Goal: Information Seeking & Learning: Learn about a topic

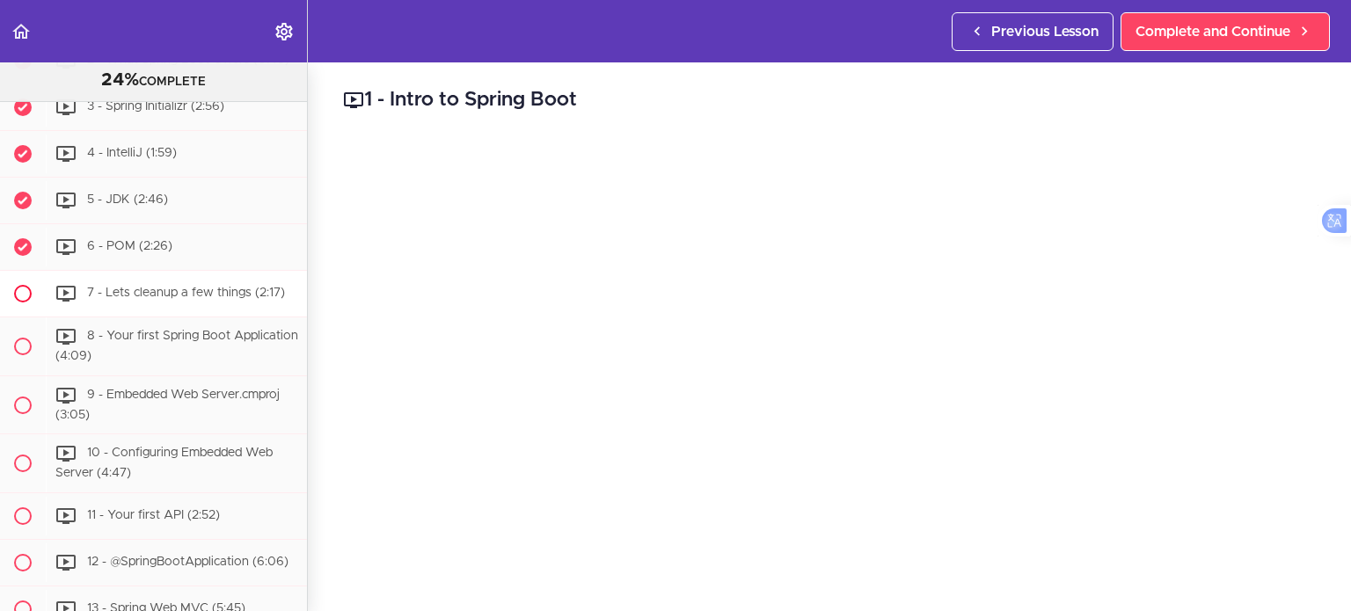
scroll to position [499, 0]
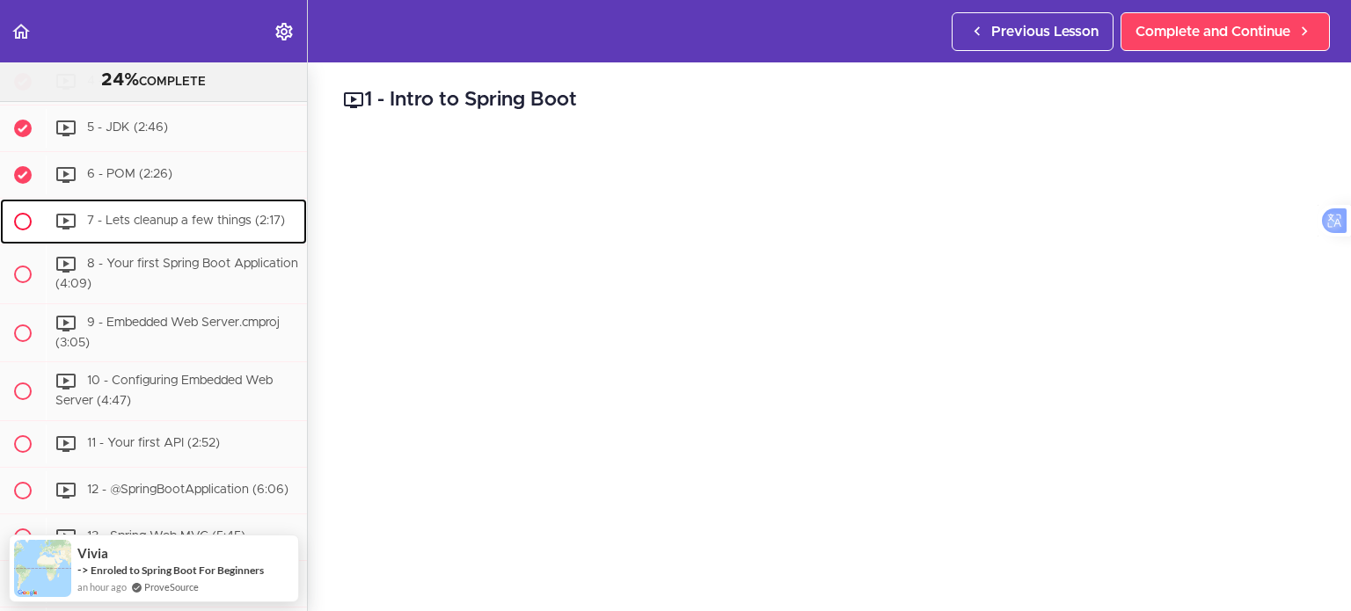
click at [234, 227] on span "7 - Lets cleanup a few things (2:17)" at bounding box center [186, 221] width 198 height 12
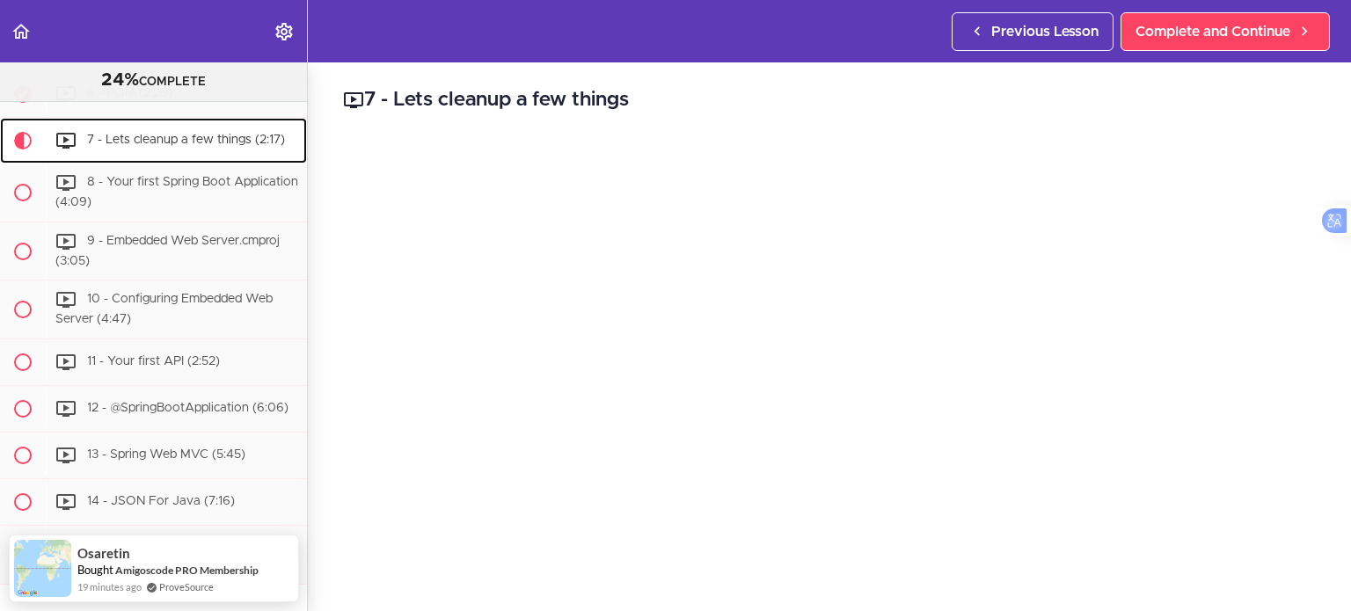
scroll to position [533, 0]
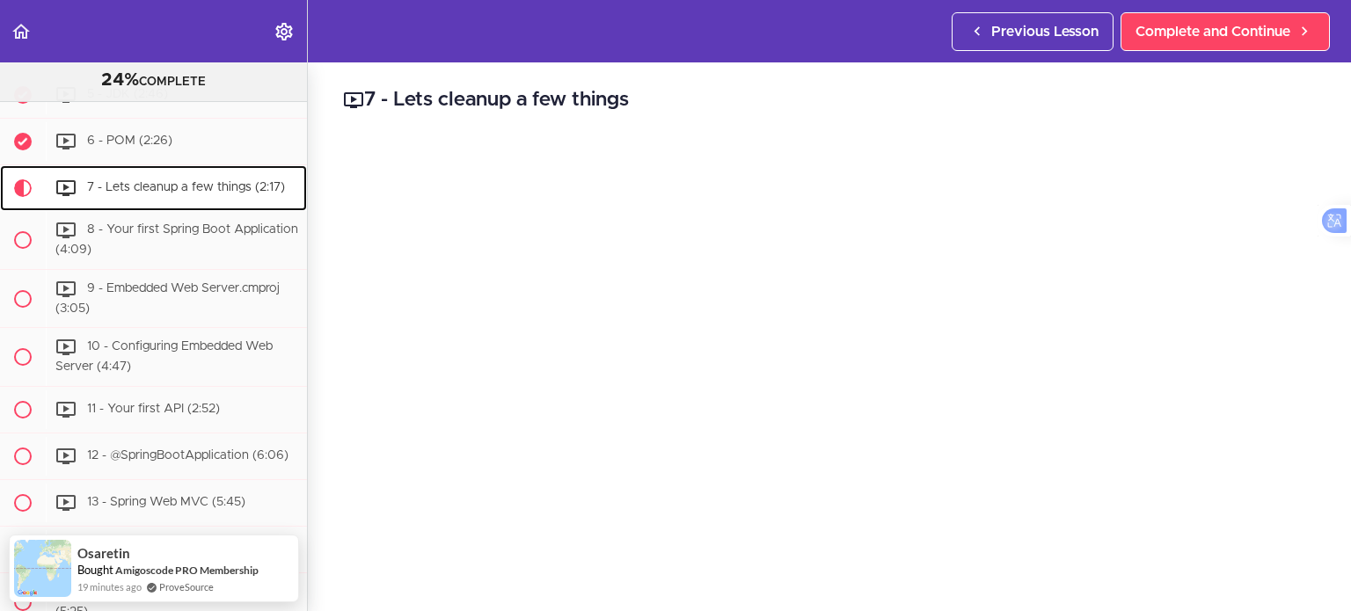
click at [224, 190] on span "7 - Lets cleanup a few things (2:17)" at bounding box center [186, 187] width 198 height 12
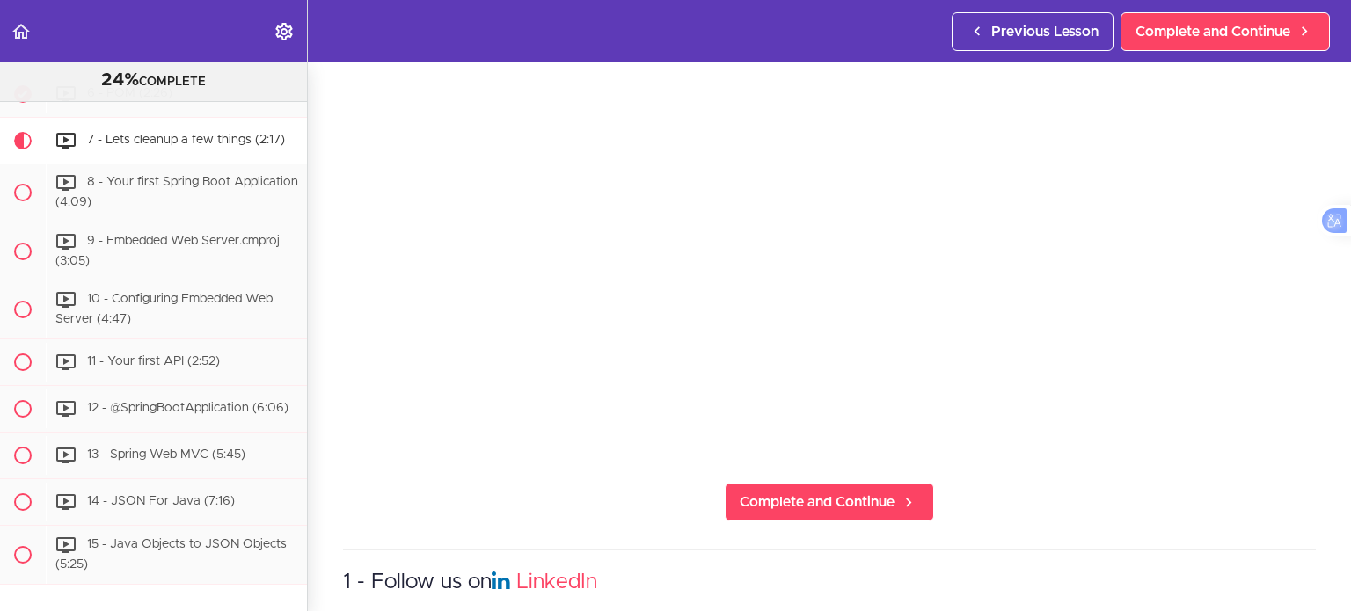
scroll to position [243, 0]
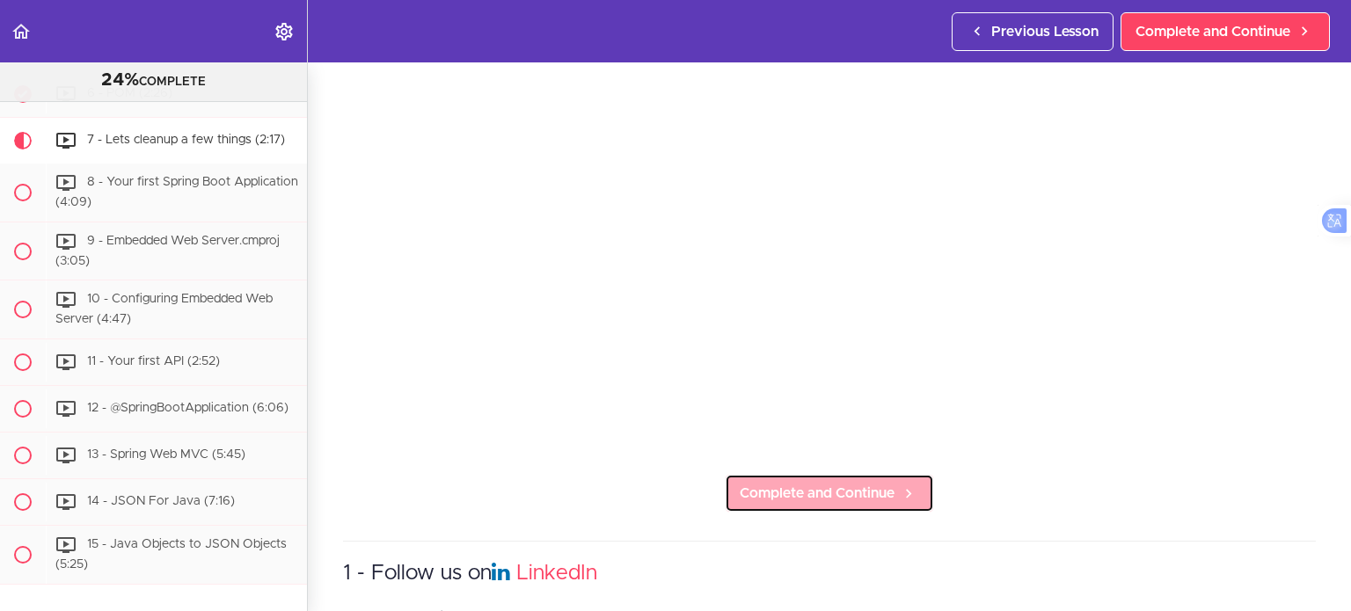
click at [809, 485] on span "Complete and Continue" at bounding box center [817, 493] width 155 height 21
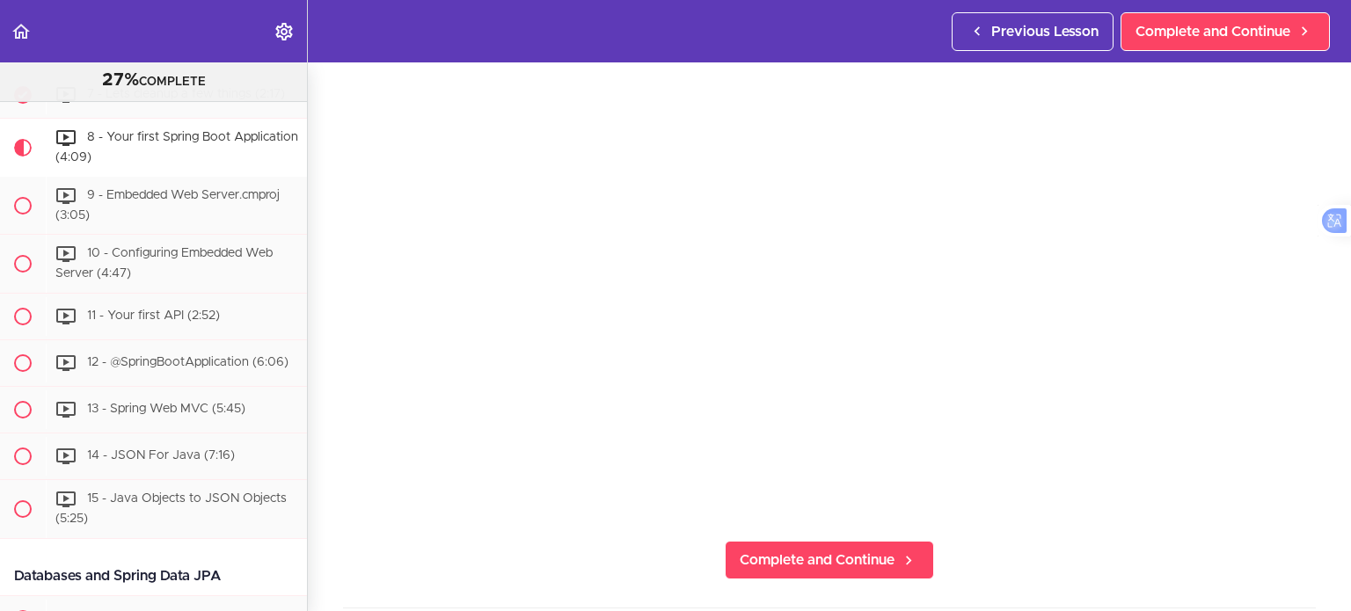
scroll to position [178, 0]
click at [1143, 559] on section "Spring Boot For Beginners 27% COMPLETE Intro 1 - Intro (0:41) 2 - Join the Comm…" at bounding box center [675, 336] width 1351 height 549
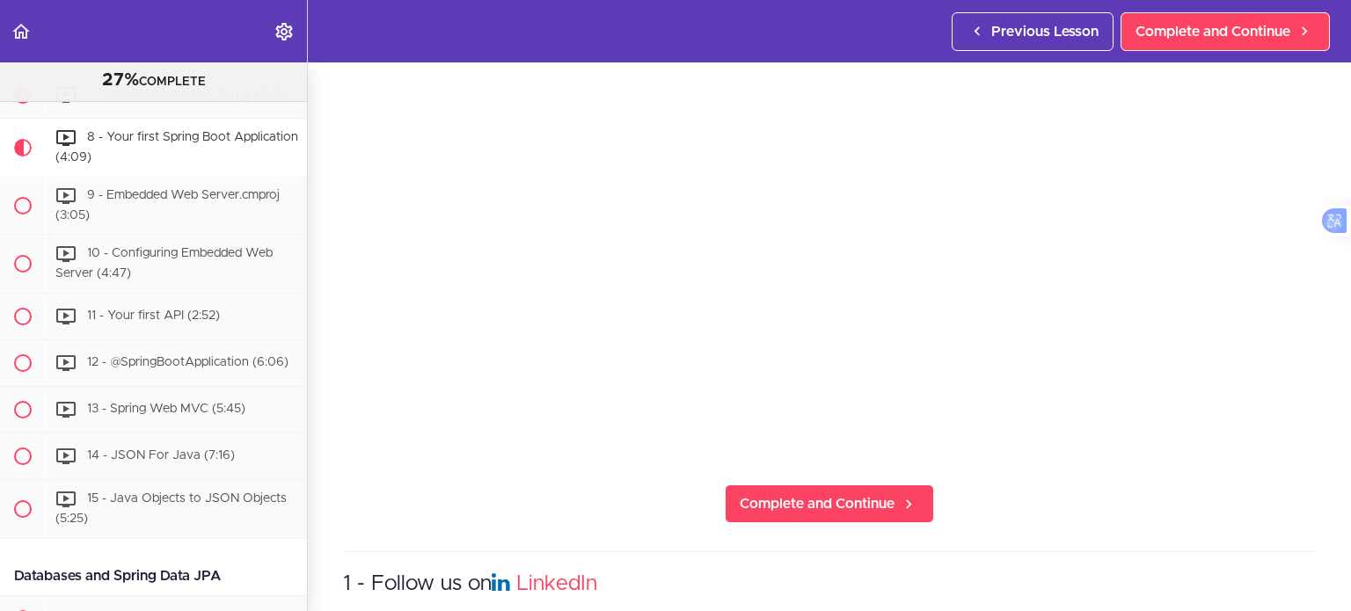
scroll to position [234, 0]
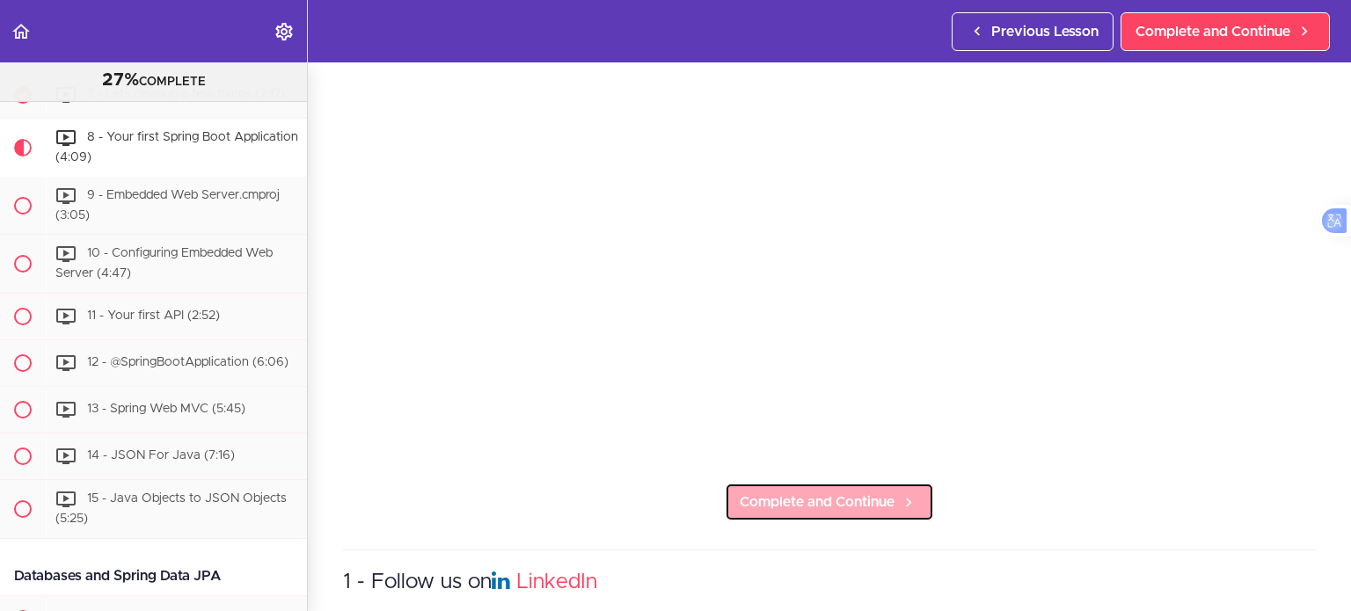
click at [794, 492] on span "Complete and Continue" at bounding box center [817, 502] width 155 height 21
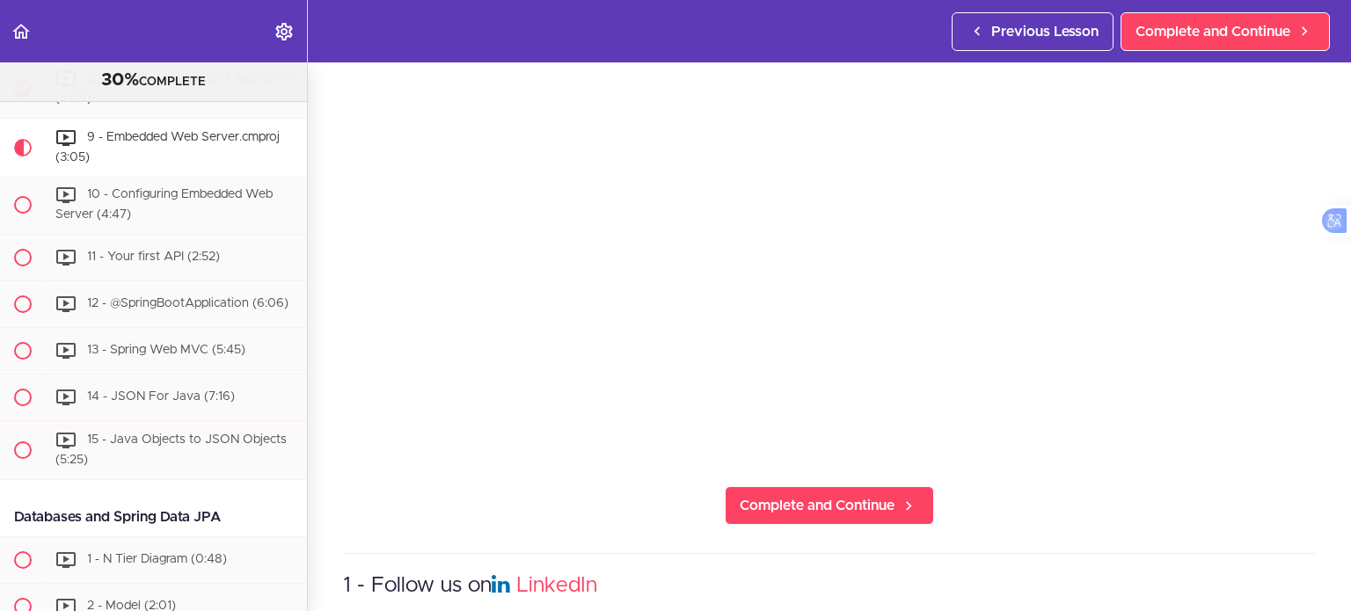
scroll to position [231, 0]
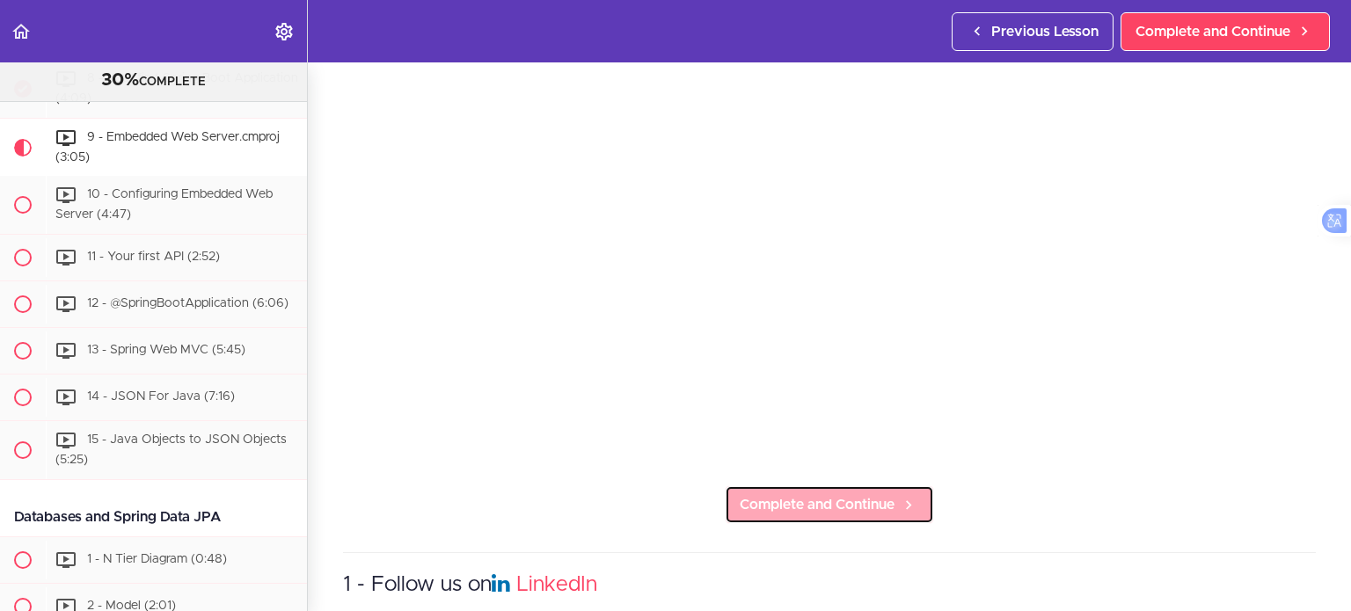
click at [742, 498] on span "Complete and Continue" at bounding box center [817, 504] width 155 height 21
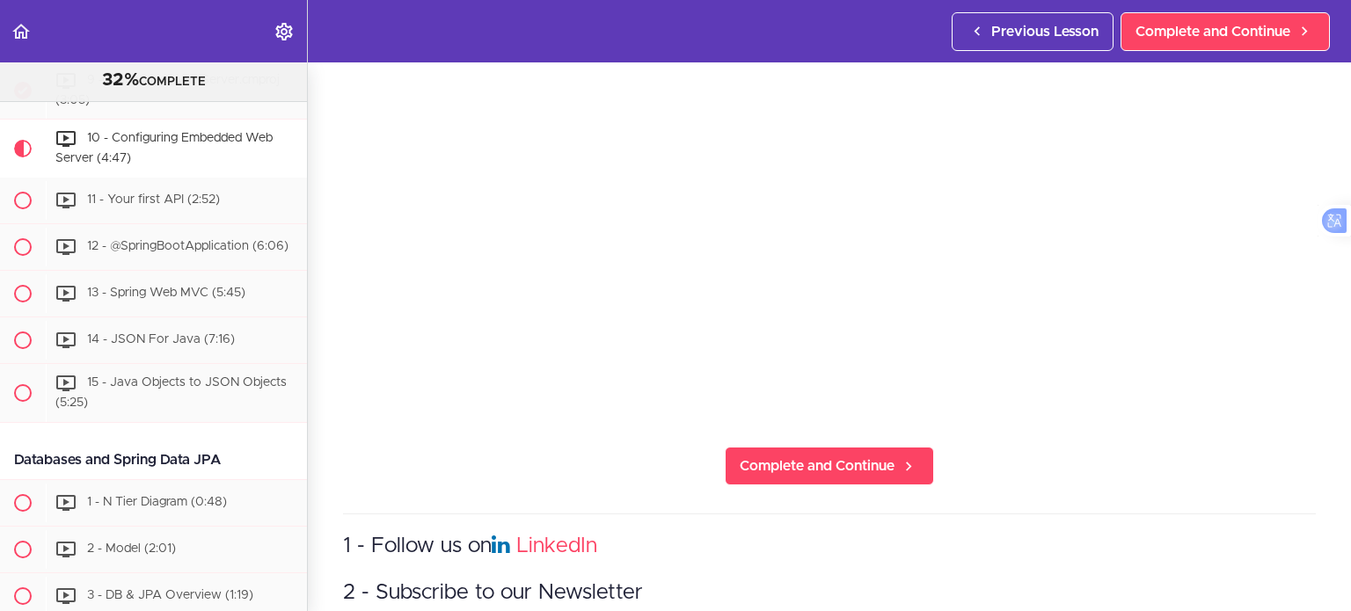
scroll to position [291, 0]
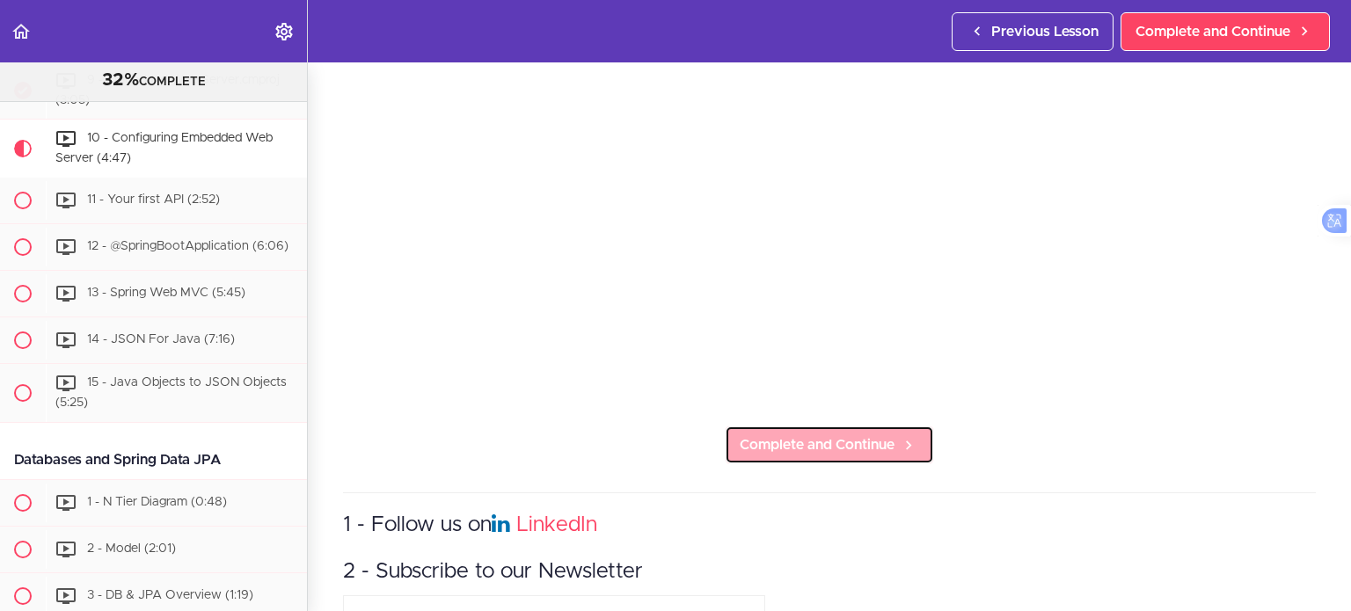
click at [820, 443] on span "Complete and Continue" at bounding box center [817, 445] width 155 height 21
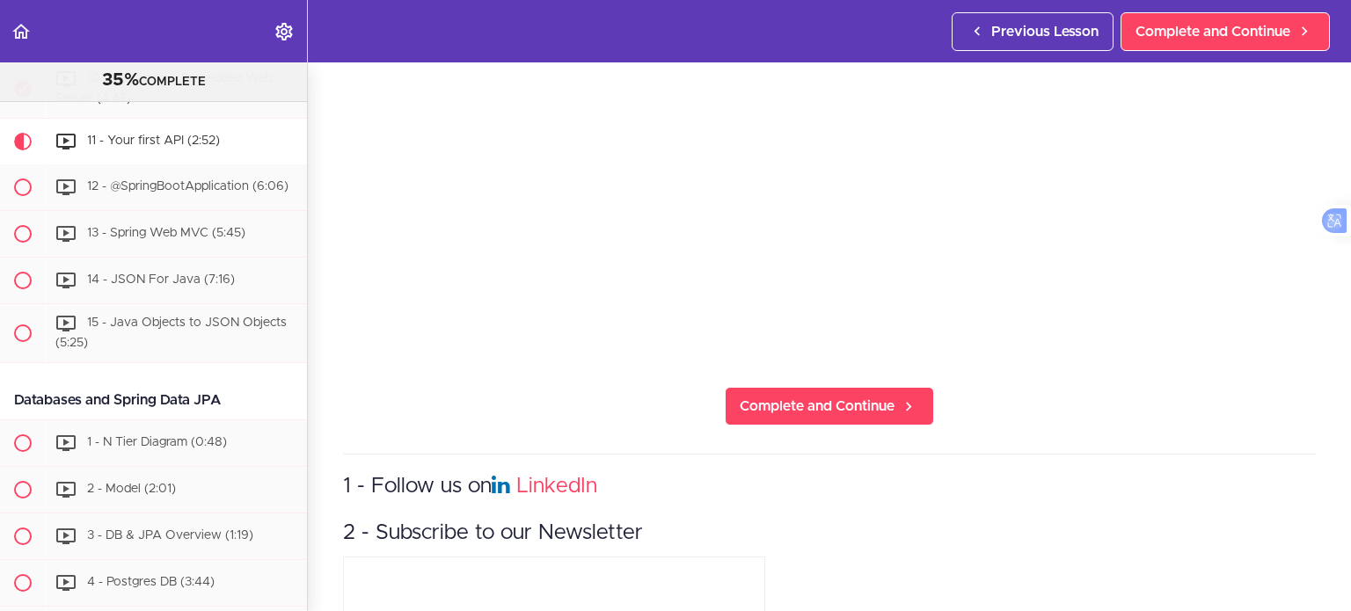
scroll to position [331, 0]
click at [766, 386] on link "Complete and Continue" at bounding box center [829, 405] width 209 height 39
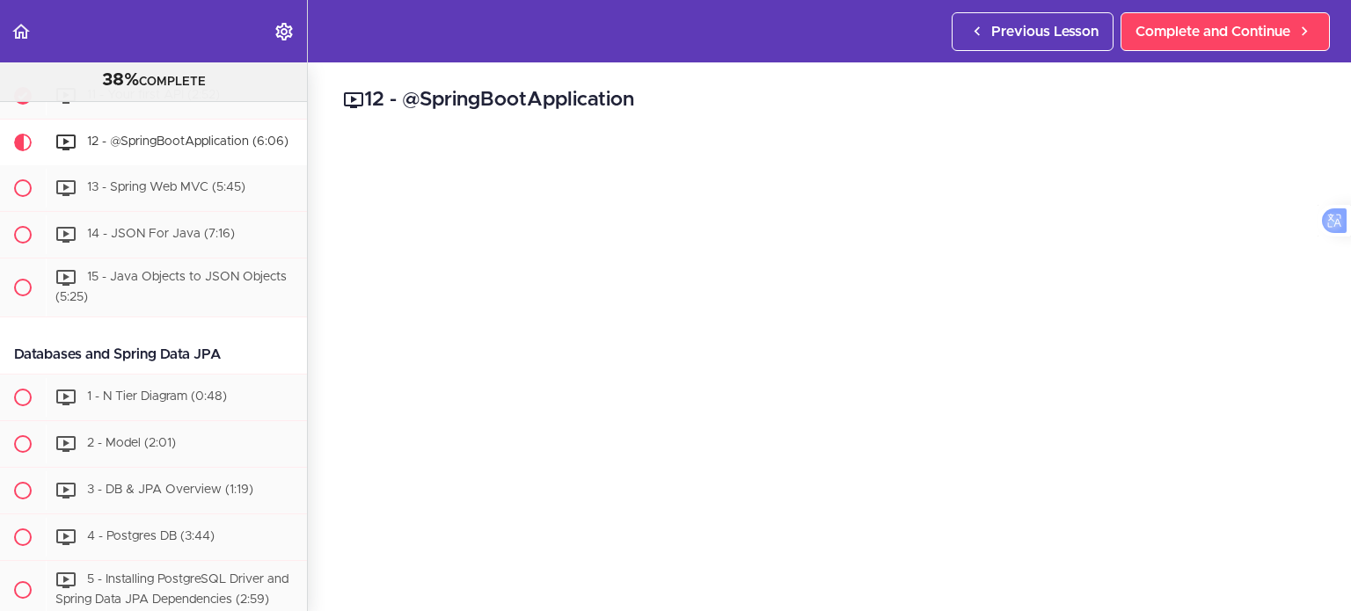
scroll to position [242, 0]
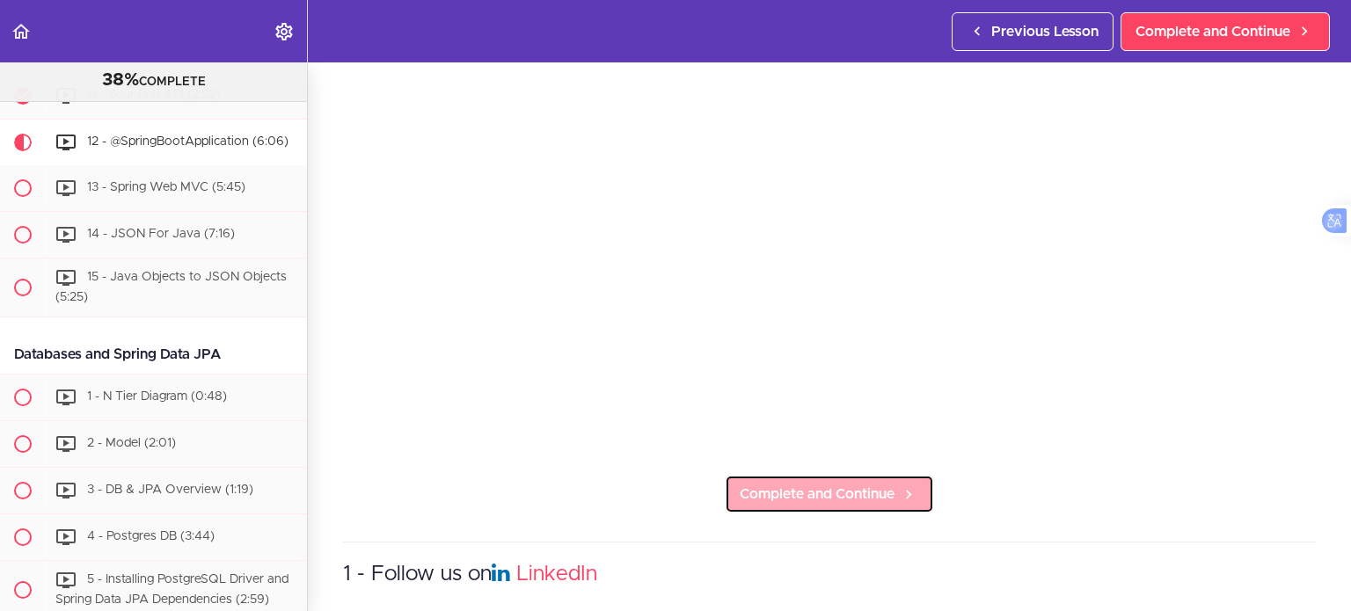
click at [797, 489] on span "Complete and Continue" at bounding box center [817, 494] width 155 height 21
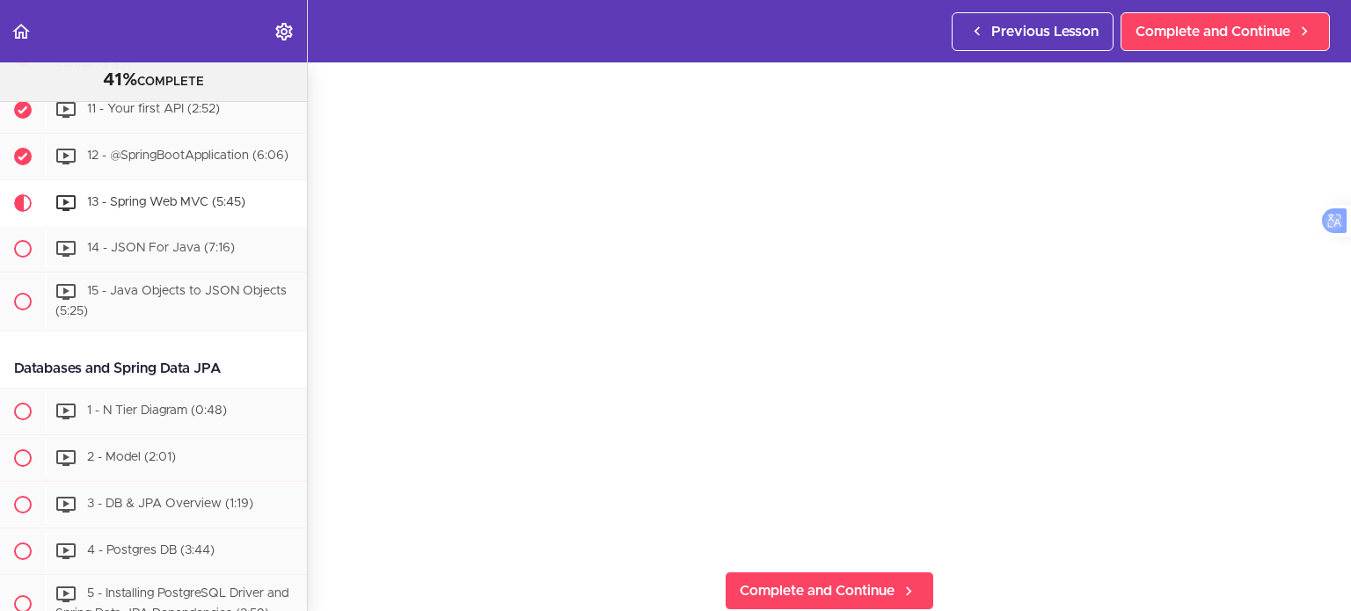
scroll to position [169, 0]
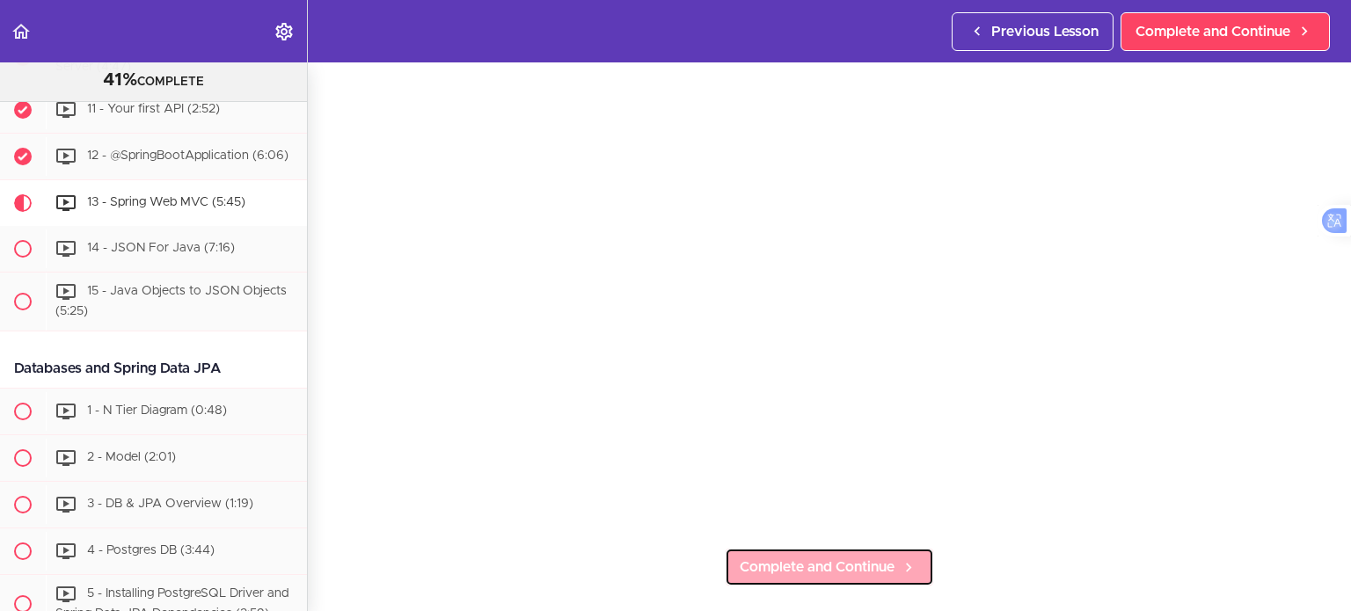
click at [792, 557] on span "Complete and Continue" at bounding box center [817, 567] width 155 height 21
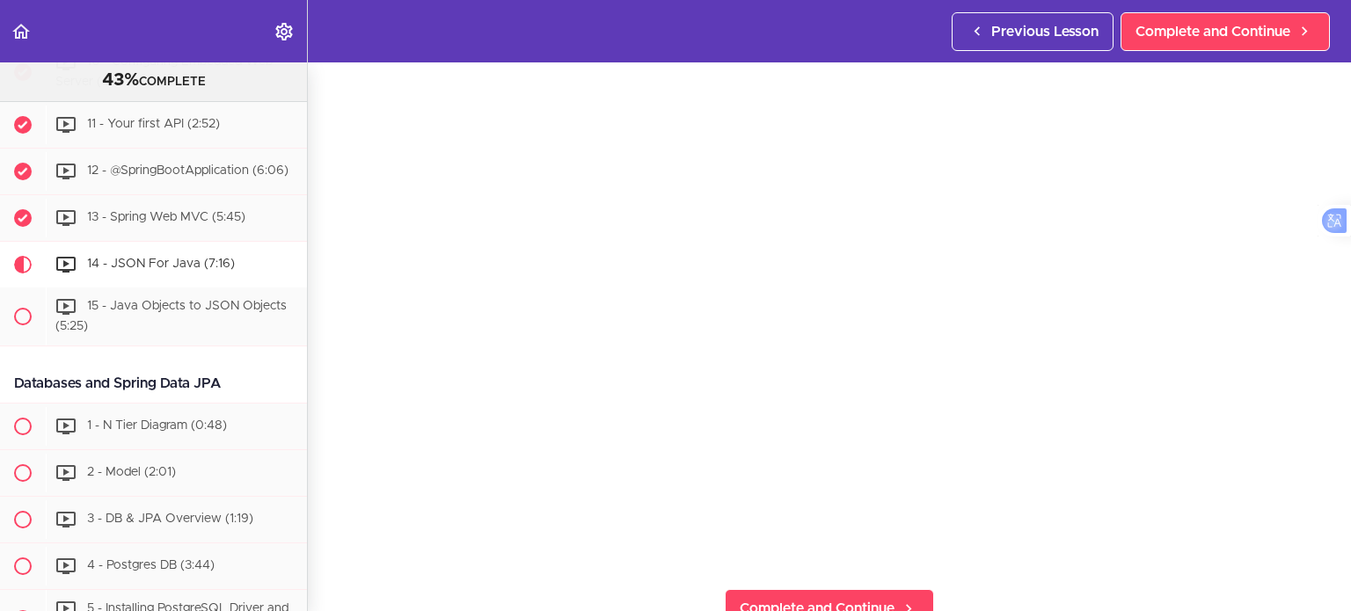
scroll to position [144, 0]
